Goal: Task Accomplishment & Management: Manage account settings

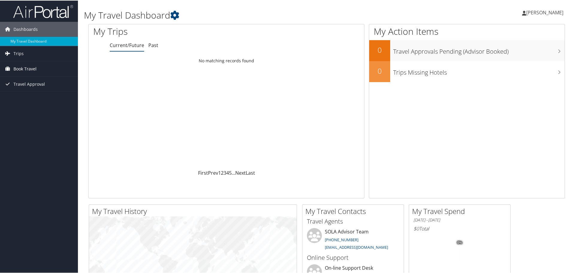
click at [28, 64] on span "Book Travel" at bounding box center [24, 68] width 23 height 15
click at [34, 90] on link "Book/Manage Online Trips" at bounding box center [39, 89] width 78 height 9
click at [16, 65] on span "Book Travel" at bounding box center [24, 68] width 23 height 15
click at [31, 88] on link "Book/Manage Online Trips" at bounding box center [39, 89] width 78 height 9
click at [46, 98] on link "Travel Approval" at bounding box center [39, 101] width 78 height 15
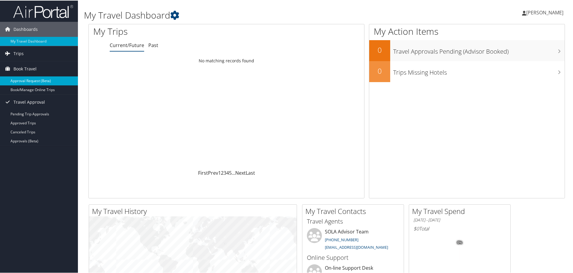
click at [40, 80] on link "Approval Request (Beta)" at bounding box center [39, 80] width 78 height 9
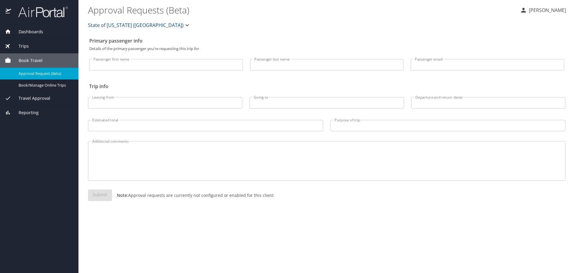
click at [39, 101] on span "Travel Approval" at bounding box center [30, 98] width 39 height 7
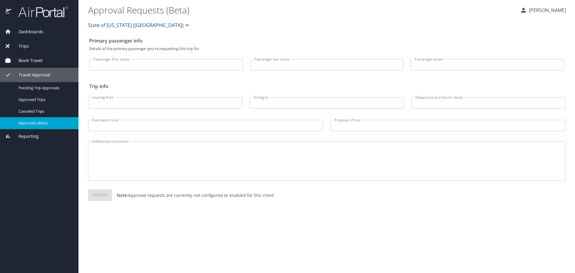
click at [41, 123] on span "Approvals (Beta)" at bounding box center [45, 123] width 53 height 6
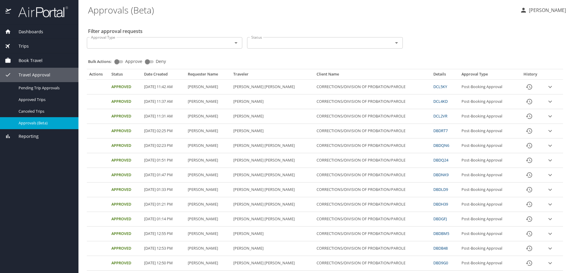
click at [224, 61] on div "Bulk Actions: Approve Deny" at bounding box center [326, 58] width 477 height 13
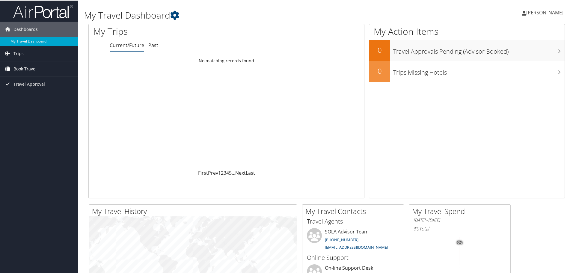
click at [38, 64] on link "Book Travel" at bounding box center [39, 68] width 78 height 15
click at [36, 86] on link "Book/Manage Online Trips" at bounding box center [39, 89] width 78 height 9
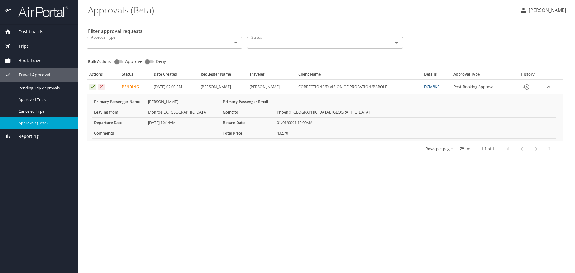
click at [92, 87] on icon "Approval table" at bounding box center [93, 87] width 6 height 6
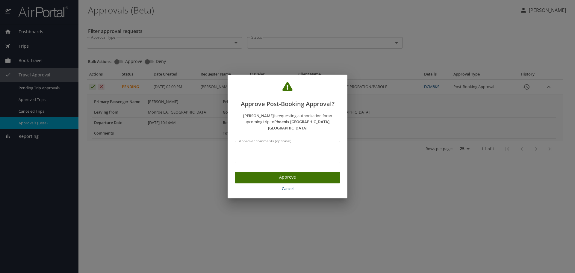
click at [259, 174] on span "Approve" at bounding box center [288, 176] width 96 height 7
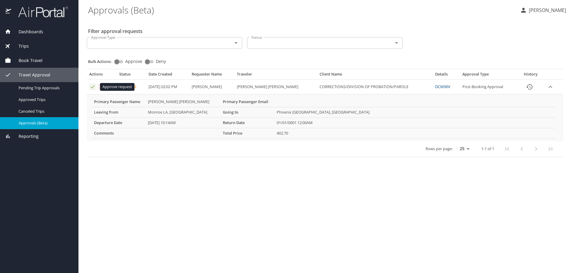
click at [92, 88] on icon "Approval table" at bounding box center [93, 86] width 4 height 3
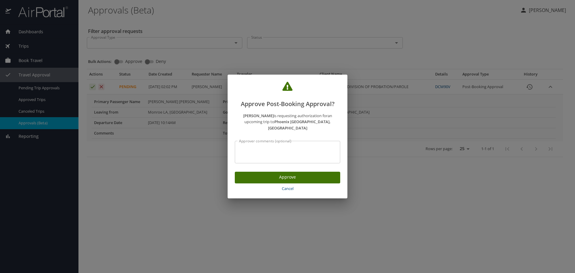
click at [260, 173] on span "Approve" at bounding box center [288, 176] width 96 height 7
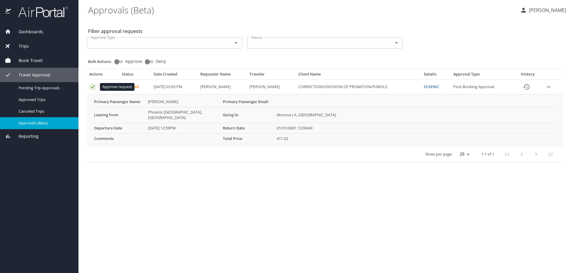
click at [91, 88] on icon "Approval table" at bounding box center [93, 87] width 6 height 6
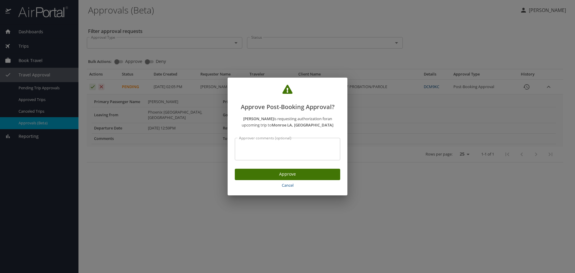
click at [256, 173] on span "Approve" at bounding box center [288, 173] width 96 height 7
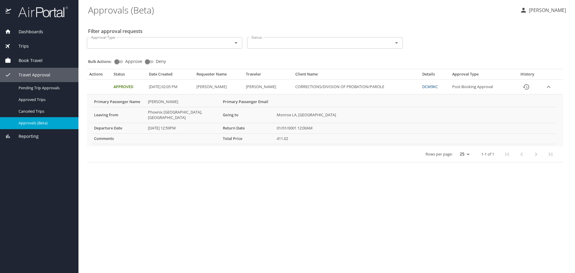
click at [177, 37] on div "Approval Type" at bounding box center [164, 42] width 155 height 11
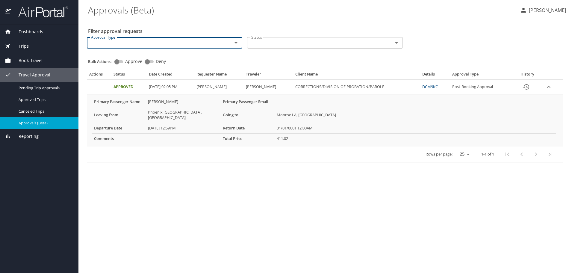
click at [238, 44] on icon "Open" at bounding box center [235, 42] width 7 height 7
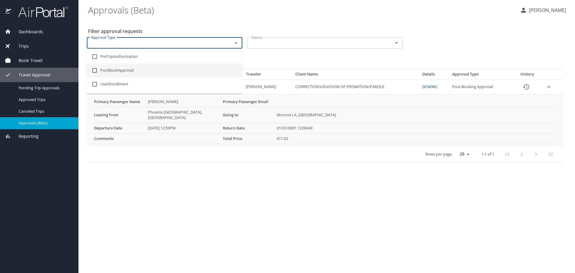
click at [134, 72] on li "PostBookApproval" at bounding box center [164, 71] width 155 height 14
checkbox input "true"
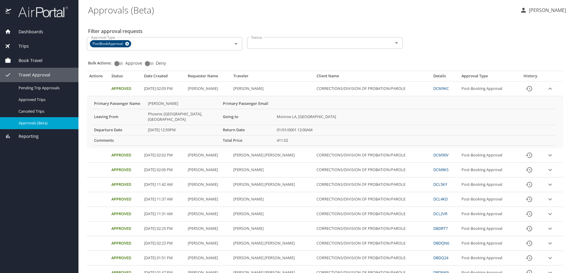
click at [275, 15] on \(Beta\) "Approvals (Beta)" at bounding box center [301, 10] width 427 height 19
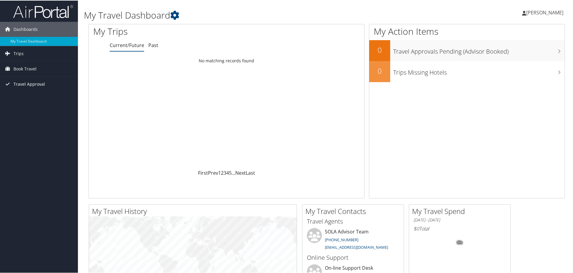
click at [41, 85] on span "Travel Approval" at bounding box center [28, 83] width 31 height 15
click at [43, 120] on link "Approvals (Beta)" at bounding box center [39, 122] width 78 height 9
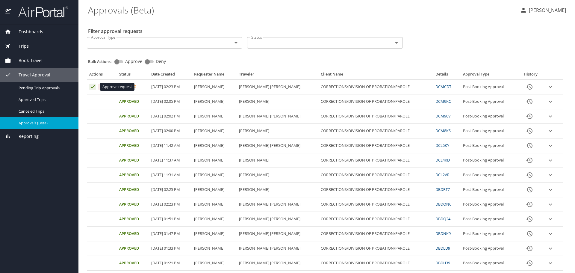
click at [92, 89] on icon "Approval table" at bounding box center [93, 87] width 6 height 6
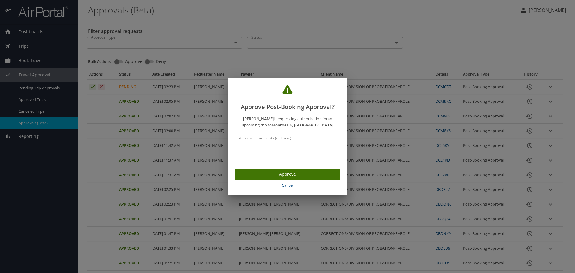
click at [253, 171] on span "Approve" at bounding box center [288, 173] width 96 height 7
